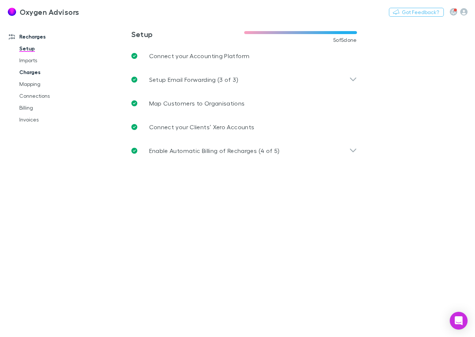
click at [36, 75] on link "Charges" at bounding box center [53, 72] width 82 height 12
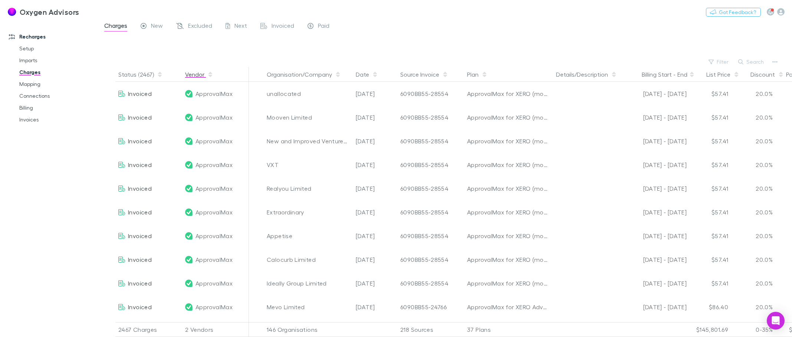
click at [192, 73] on button "Vendor" at bounding box center [199, 74] width 28 height 15
click at [369, 80] on button "Date" at bounding box center [367, 74] width 22 height 15
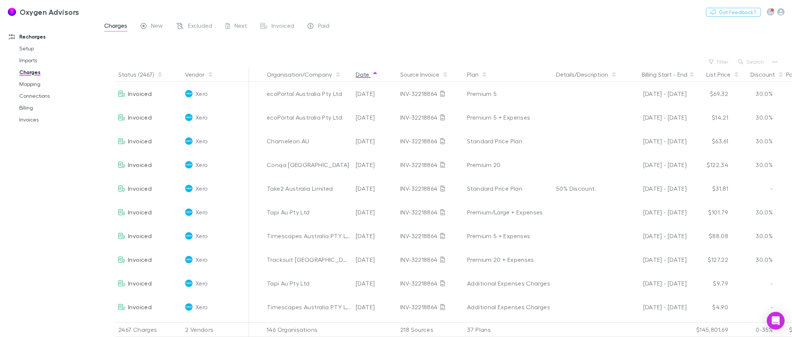
click at [365, 76] on button "Date" at bounding box center [367, 74] width 22 height 15
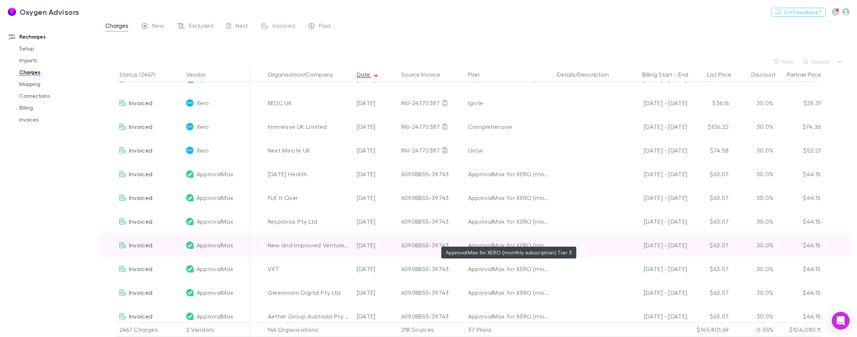
scroll to position [2855, 0]
